Goal: Task Accomplishment & Management: Manage account settings

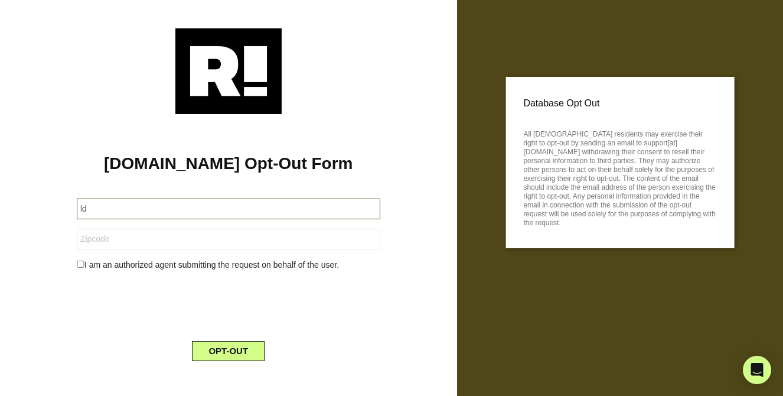
type input "ldl"
type input "[EMAIL_ADDRESS][DOMAIN_NAME]"
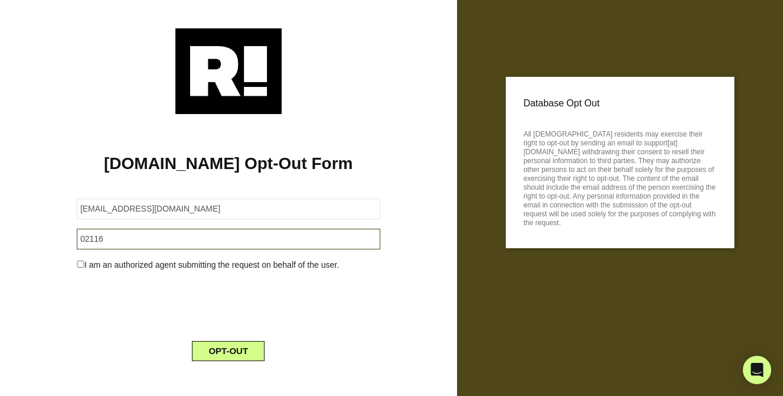
type input "02116"
click at [79, 266] on input "checkbox" at bounding box center [81, 263] width 8 height 7
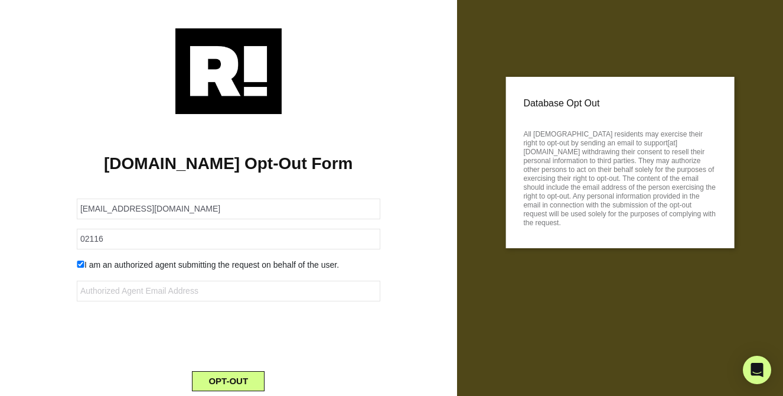
click at [80, 263] on input "checkbox" at bounding box center [81, 263] width 8 height 7
checkbox input "false"
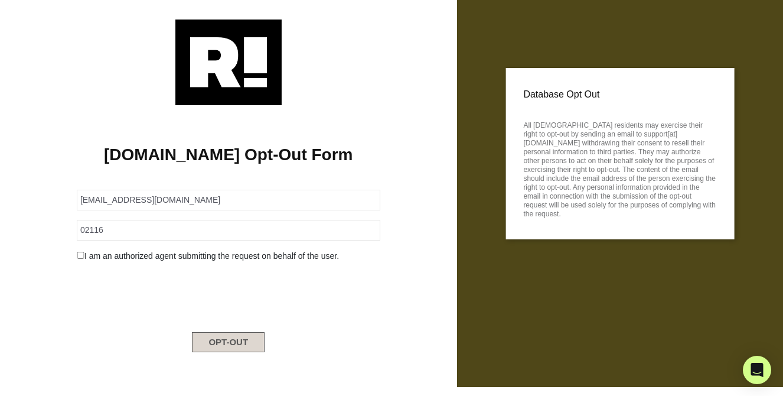
scroll to position [9, 0]
drag, startPoint x: 587, startPoint y: 133, endPoint x: 665, endPoint y: 129, distance: 78.6
click at [665, 129] on p "All [DEMOGRAPHIC_DATA] residents may exercise their right to opt-out by sending…" at bounding box center [619, 168] width 193 height 101
copy p "support[at][DOMAIN_NAME]"
click at [236, 340] on button "OPT-OUT" at bounding box center [228, 342] width 73 height 20
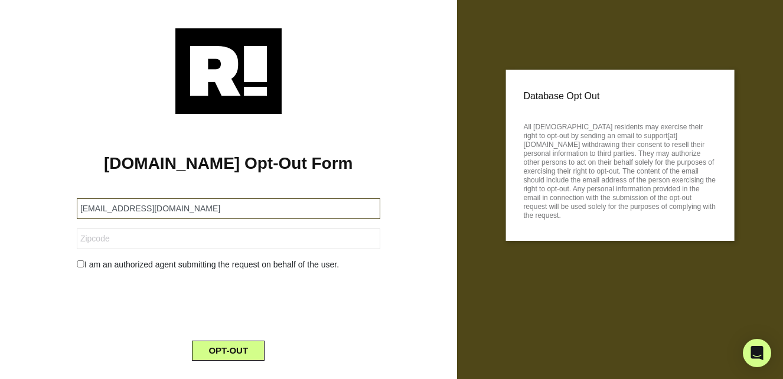
type input "[EMAIL_ADDRESS][DOMAIN_NAME]"
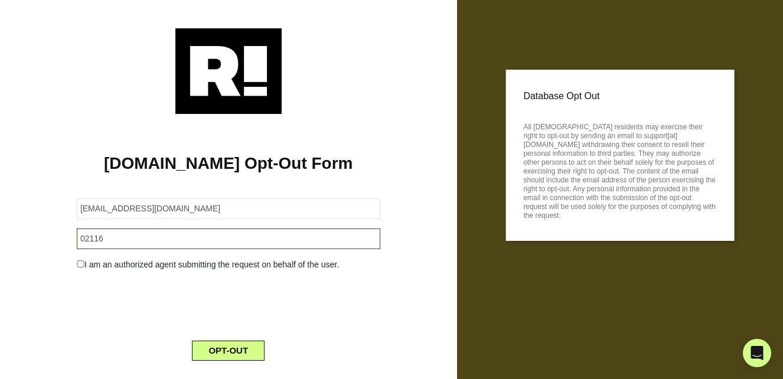
type input "02116"
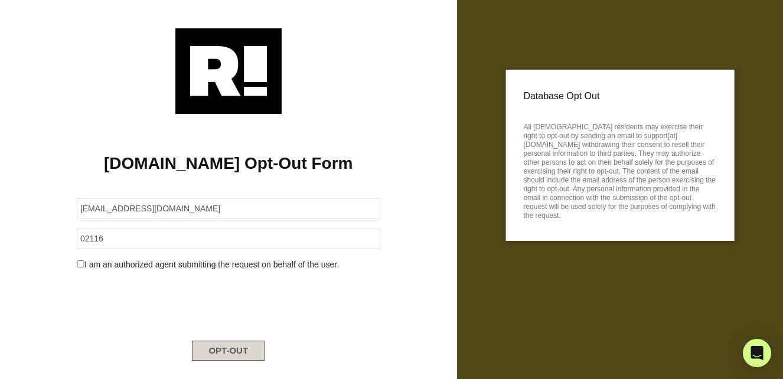
click at [231, 352] on button "OPT-OUT" at bounding box center [228, 351] width 73 height 20
